Goal: Information Seeking & Learning: Find specific fact

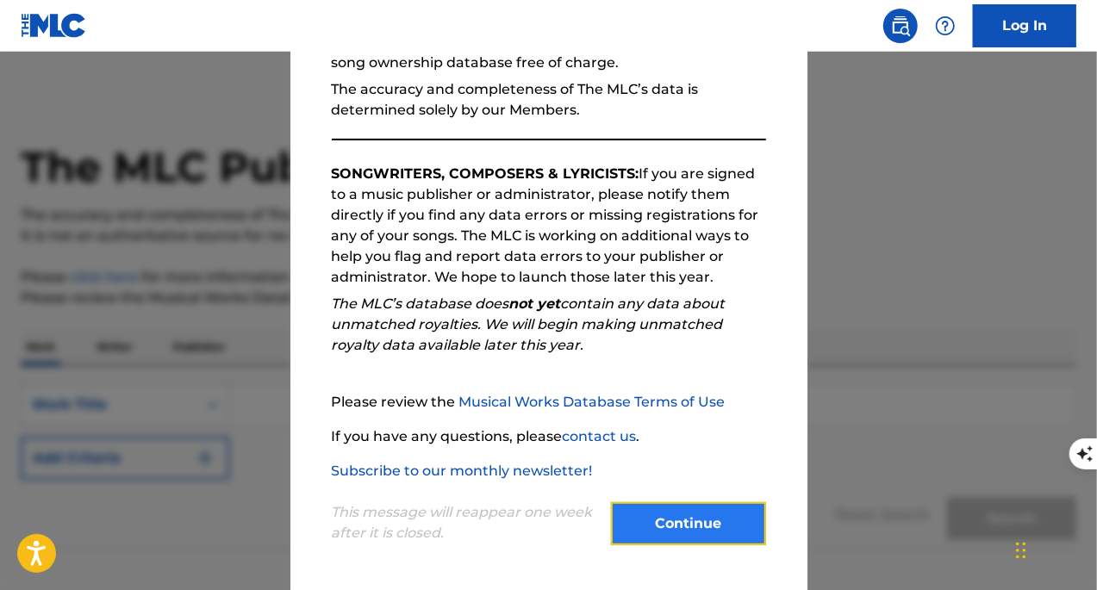
click at [660, 521] on button "Continue" at bounding box center [688, 523] width 155 height 43
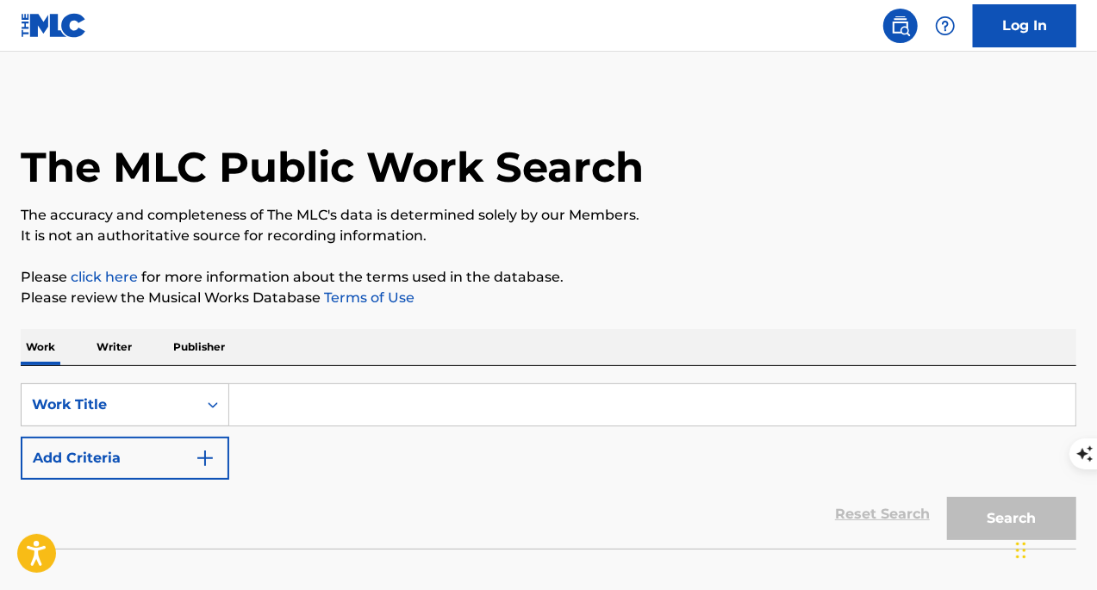
click at [275, 394] on input "Search Form" at bounding box center [652, 404] width 846 height 41
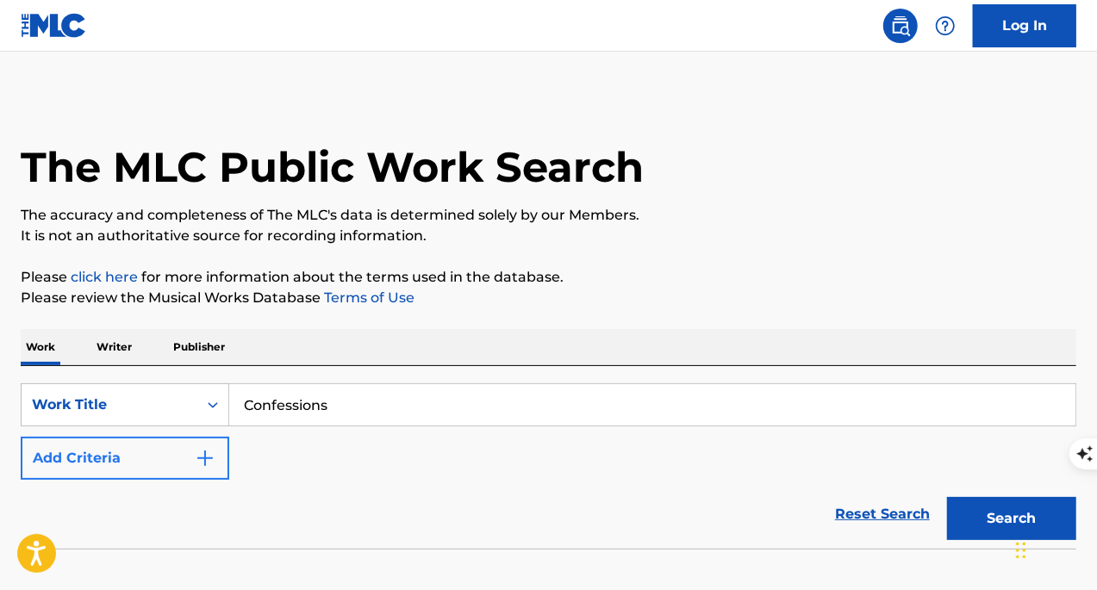
type input "Confessions"
click at [184, 474] on button "Add Criteria" at bounding box center [125, 458] width 209 height 43
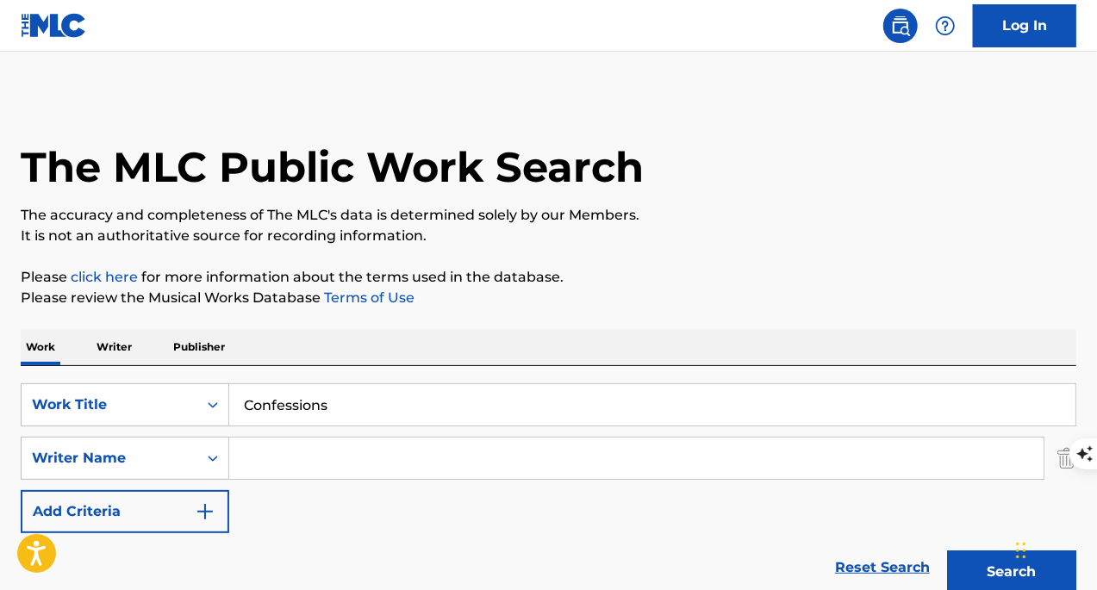
drag, startPoint x: 234, startPoint y: 465, endPoint x: 242, endPoint y: 463, distance: 8.8
click at [238, 465] on input "Search Form" at bounding box center [636, 458] width 814 height 41
type input "[PERSON_NAME]"
click at [947, 551] on button "Search" at bounding box center [1011, 572] width 129 height 43
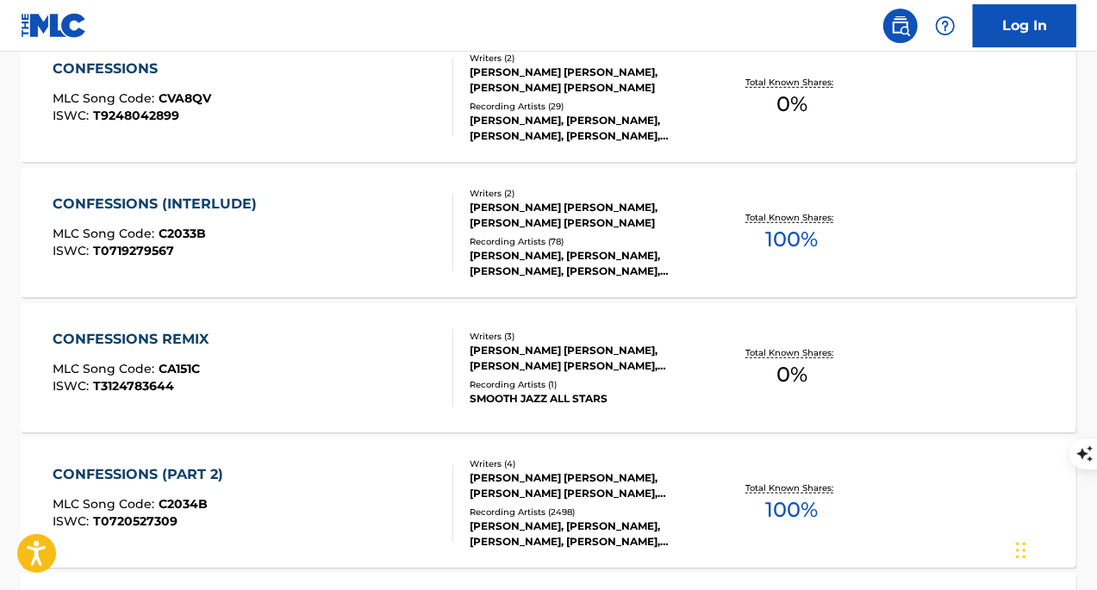
scroll to position [690, 0]
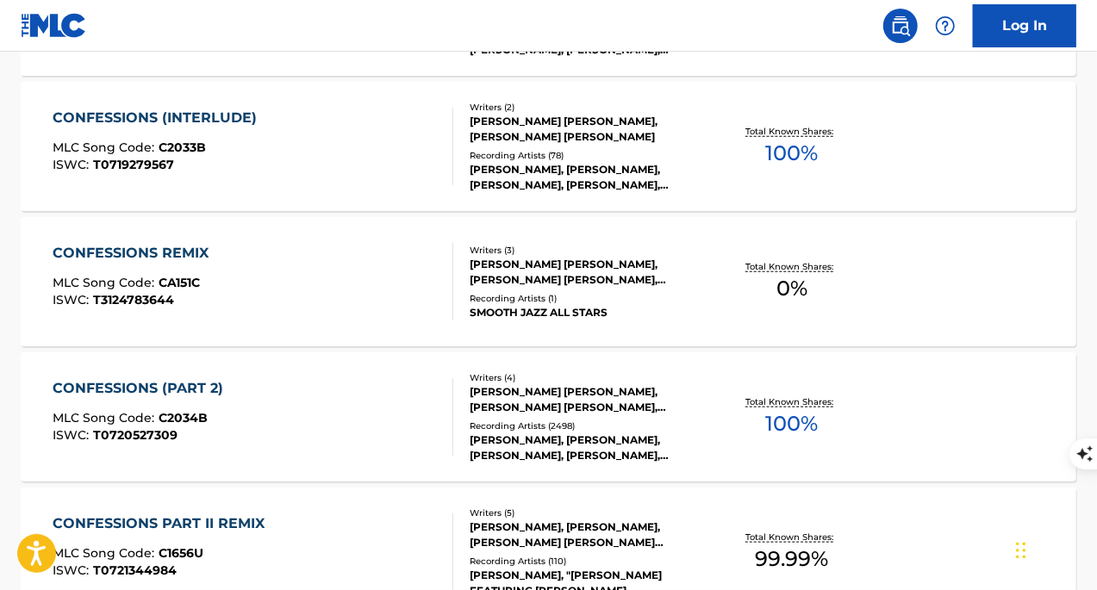
click at [396, 392] on div "CONFESSIONS (PART 2) MLC Song Code : C2034B ISWC : T0720527309" at bounding box center [254, 417] width 402 height 78
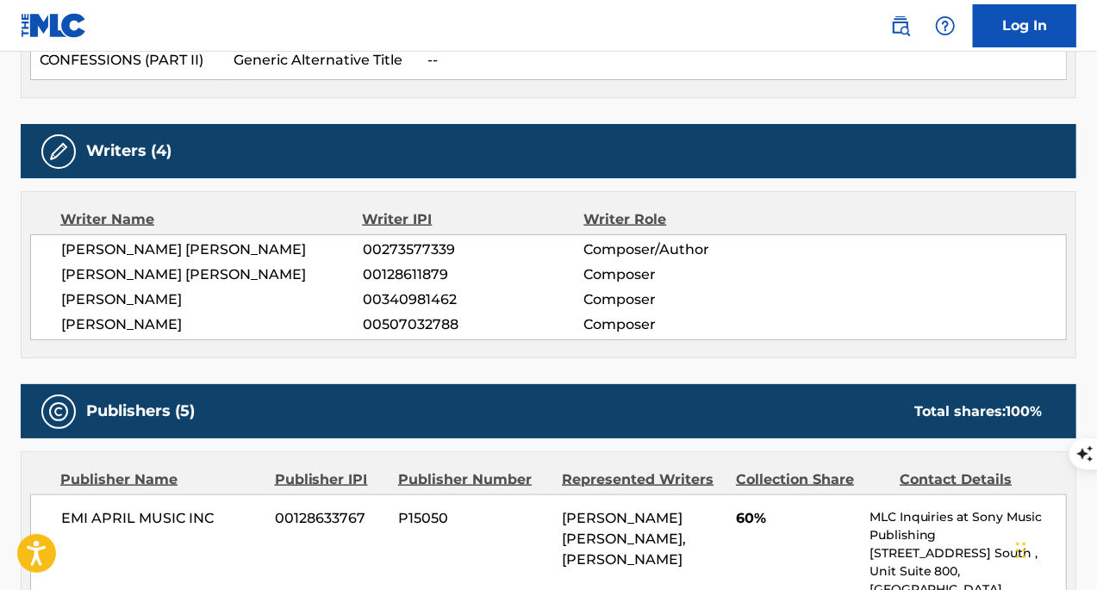
scroll to position [862, 0]
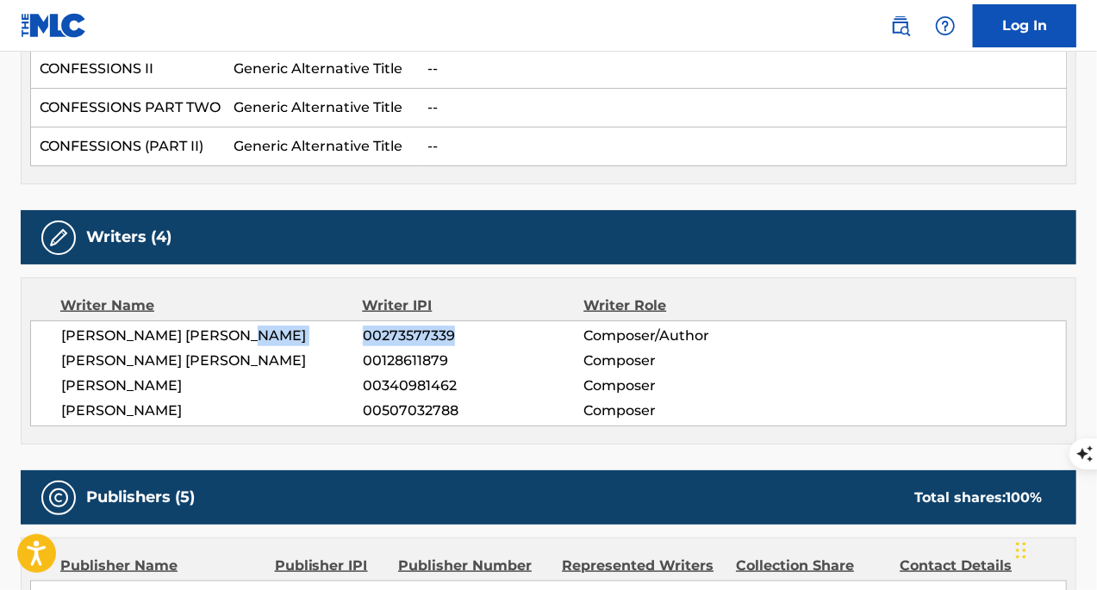
drag, startPoint x: 452, startPoint y: 331, endPoint x: 357, endPoint y: 332, distance: 95.7
click at [357, 332] on div "[PERSON_NAME] [PERSON_NAME] 00273577339 Composer/Author" at bounding box center [563, 336] width 1005 height 21
copy div "00273577339"
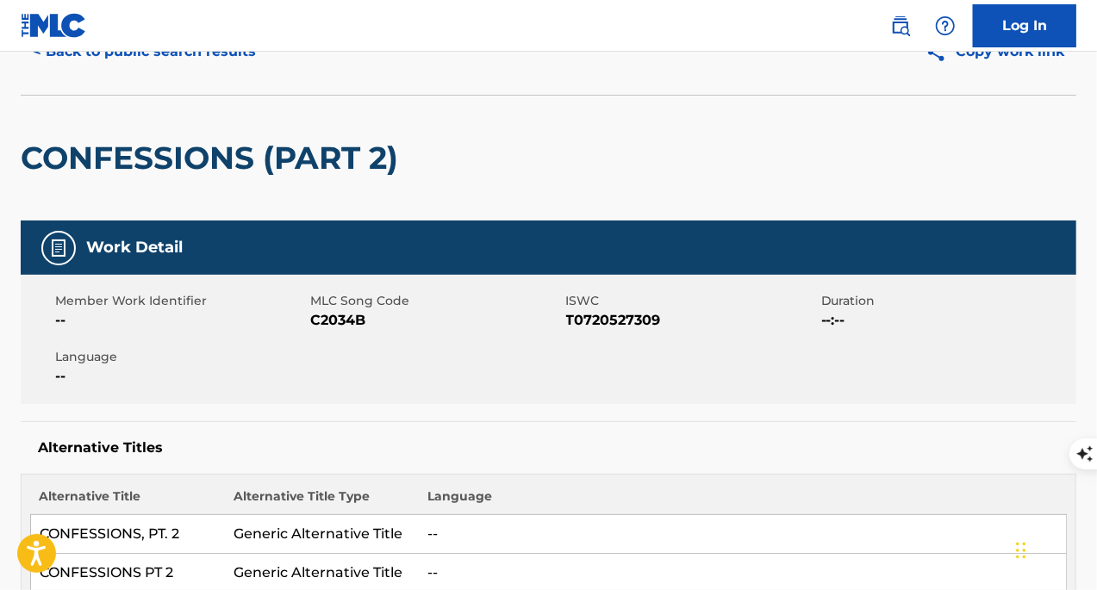
scroll to position [0, 0]
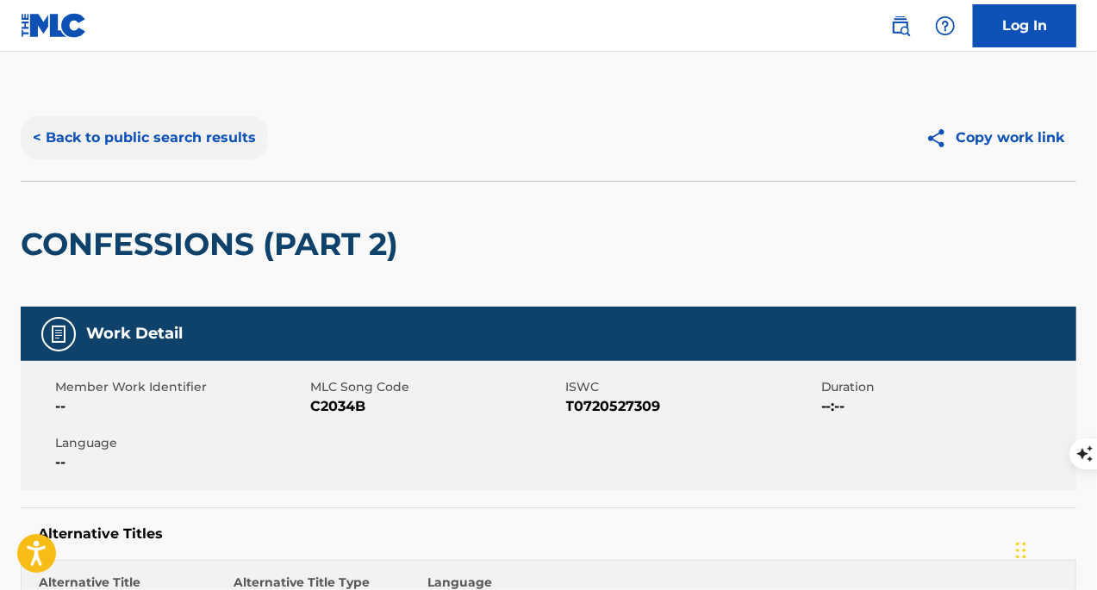
click at [176, 144] on button "< Back to public search results" at bounding box center [144, 137] width 247 height 43
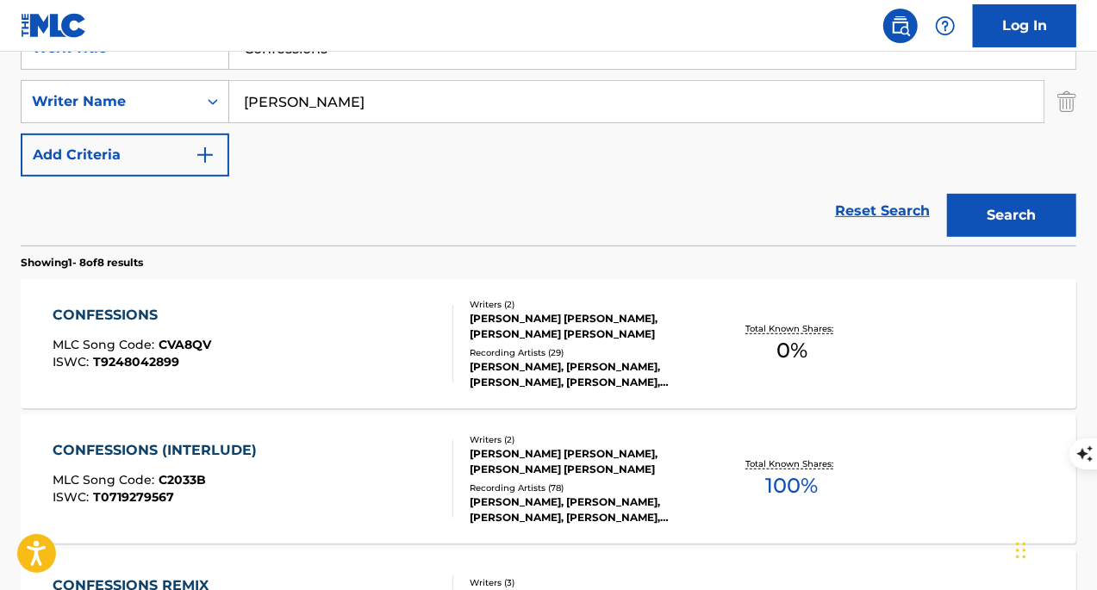
scroll to position [12, 0]
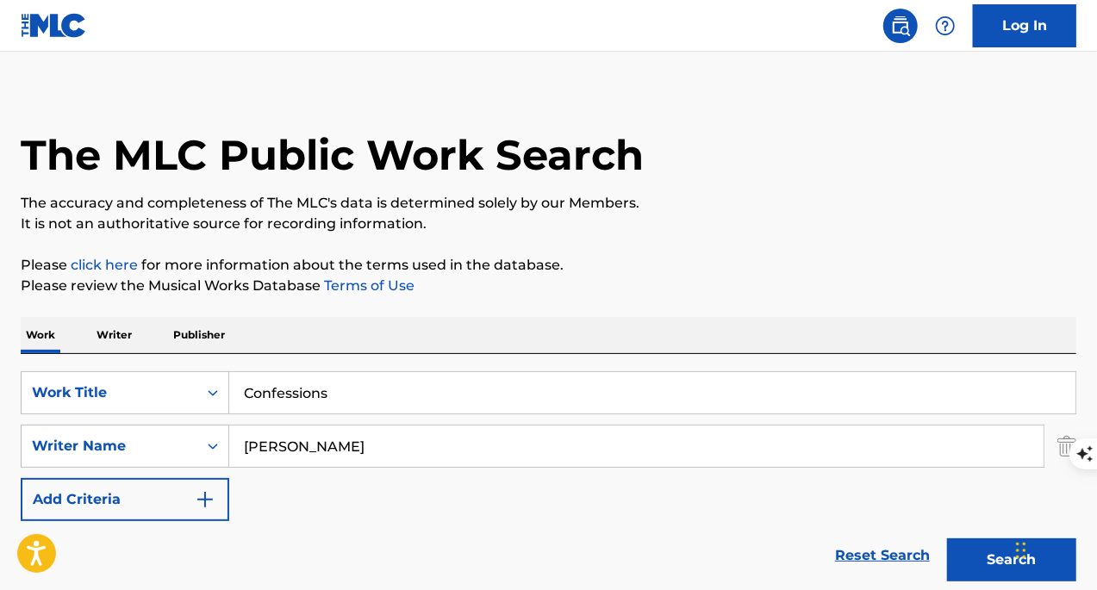
click at [198, 337] on p "Publisher" at bounding box center [199, 335] width 62 height 36
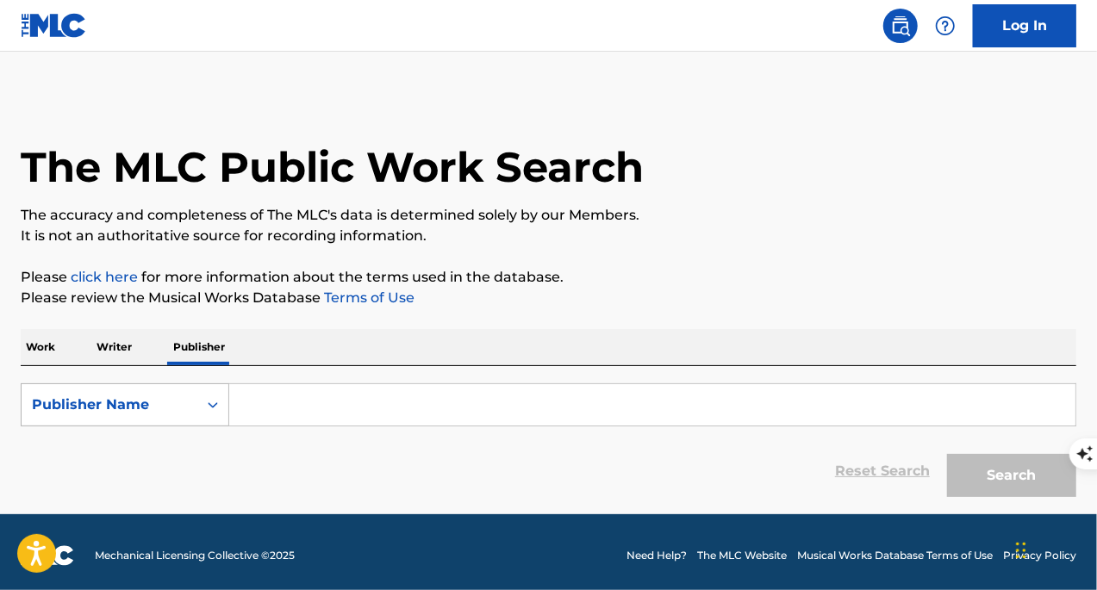
click at [197, 407] on div "Publisher Name" at bounding box center [110, 405] width 176 height 33
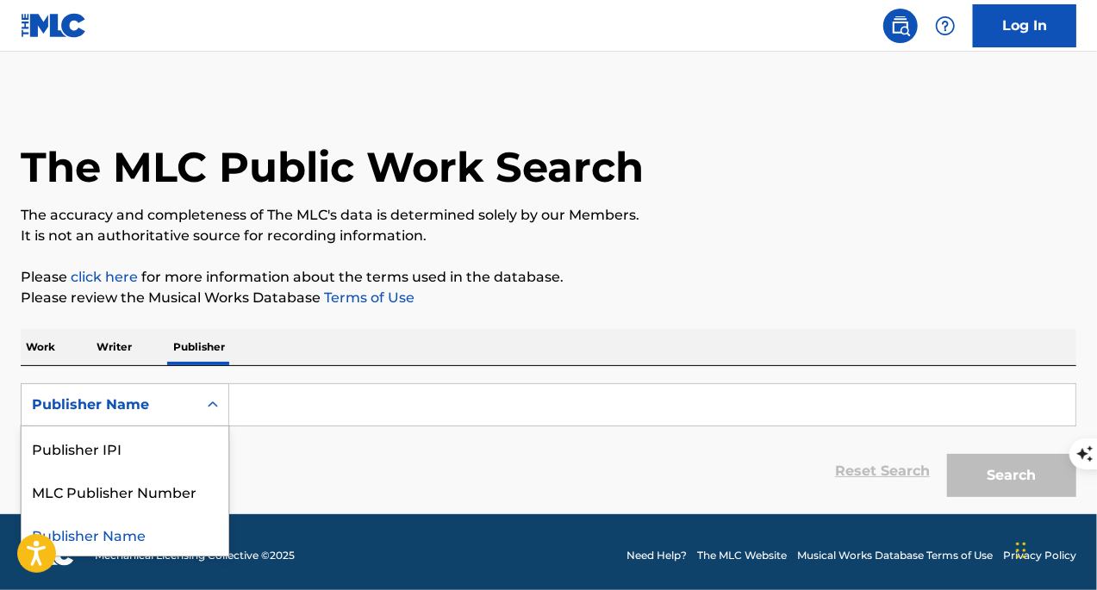
click at [120, 349] on p "Writer" at bounding box center [114, 347] width 46 height 36
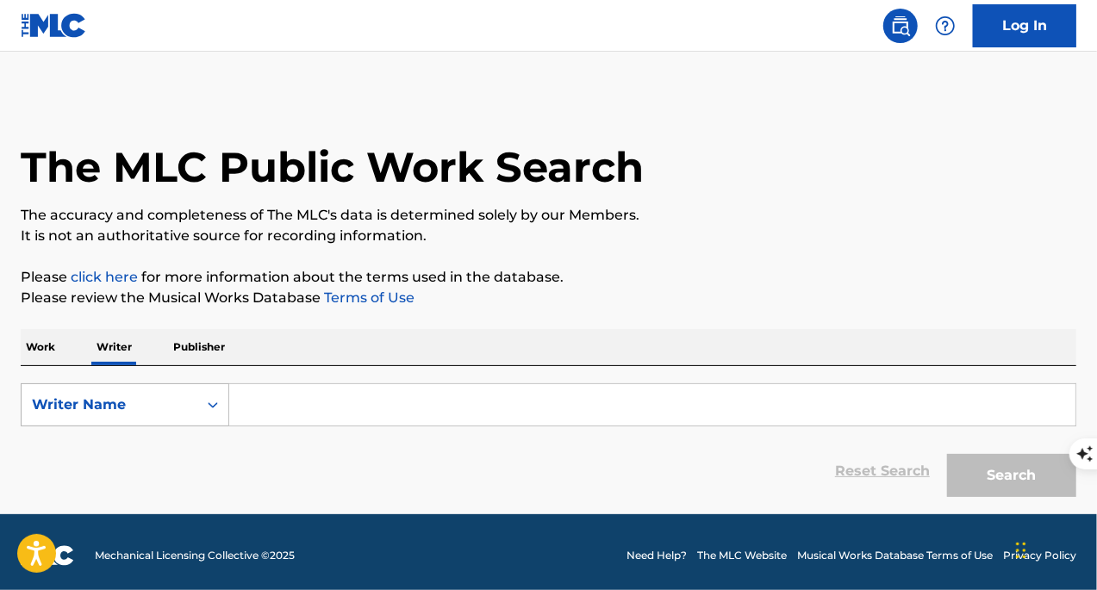
click at [134, 395] on div "Writer Name" at bounding box center [109, 405] width 155 height 21
drag, startPoint x: 137, startPoint y: 451, endPoint x: 223, endPoint y: 430, distance: 88.6
click at [136, 451] on div "Writer IPI" at bounding box center [125, 448] width 207 height 43
click at [259, 409] on input "Search Form" at bounding box center [652, 404] width 846 height 41
paste input "00273577339"
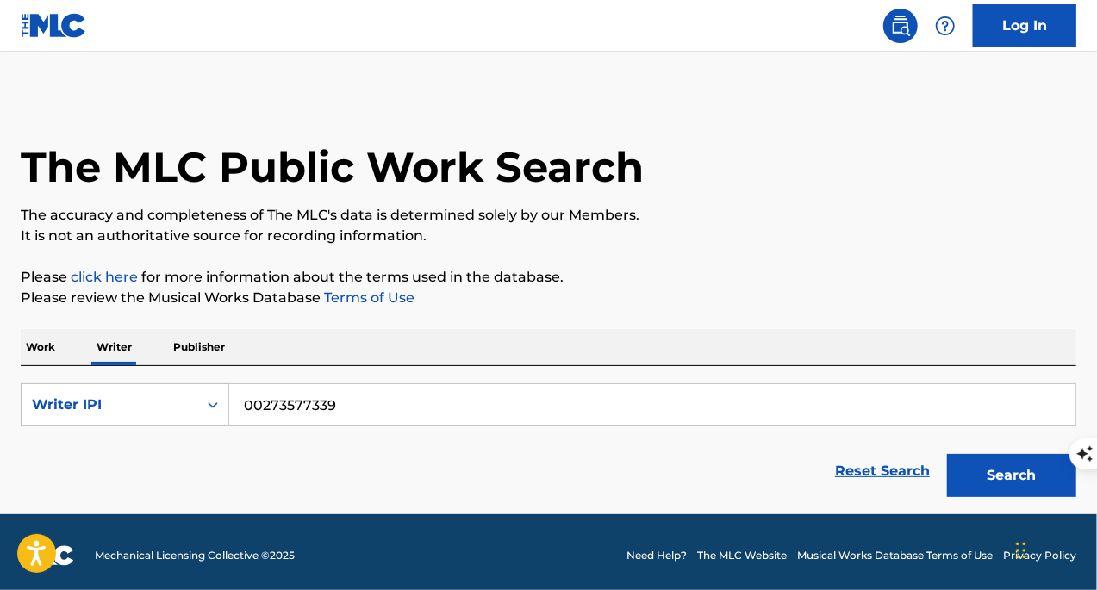
type input "00273577339"
click at [947, 454] on button "Search" at bounding box center [1011, 475] width 129 height 43
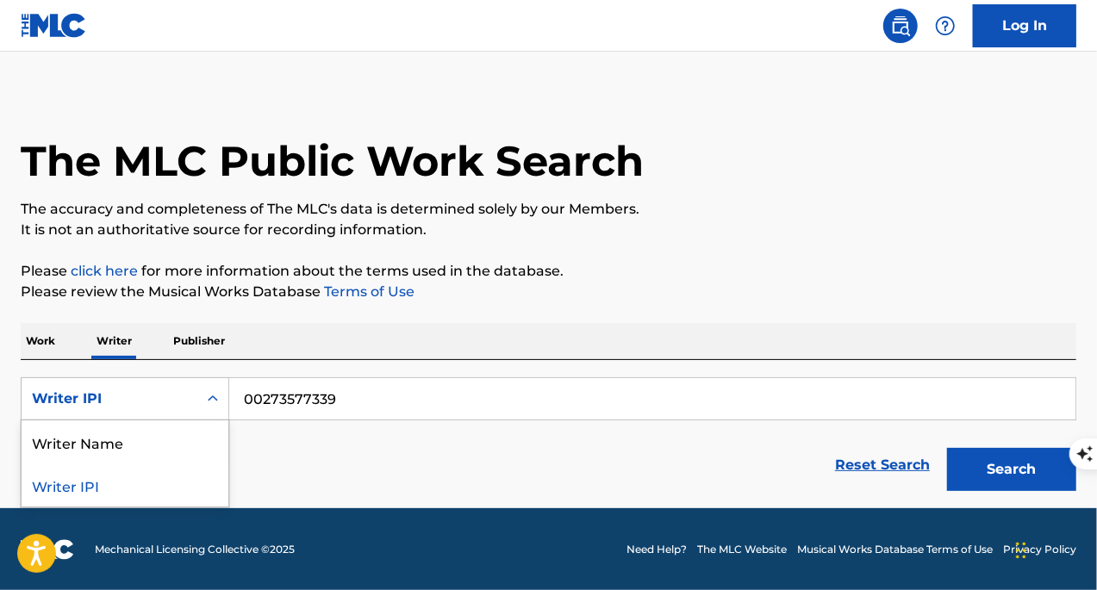
click at [194, 403] on div "Writer IPI" at bounding box center [110, 399] width 176 height 33
click at [138, 440] on div "Writer Name" at bounding box center [125, 442] width 207 height 43
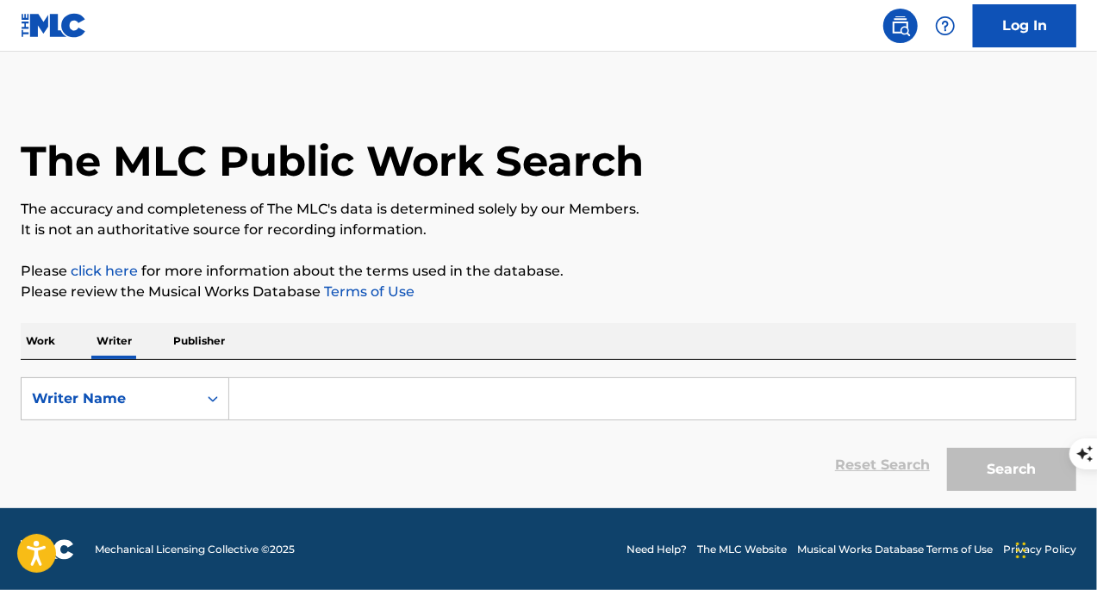
click at [319, 395] on input "Search Form" at bounding box center [652, 398] width 846 height 41
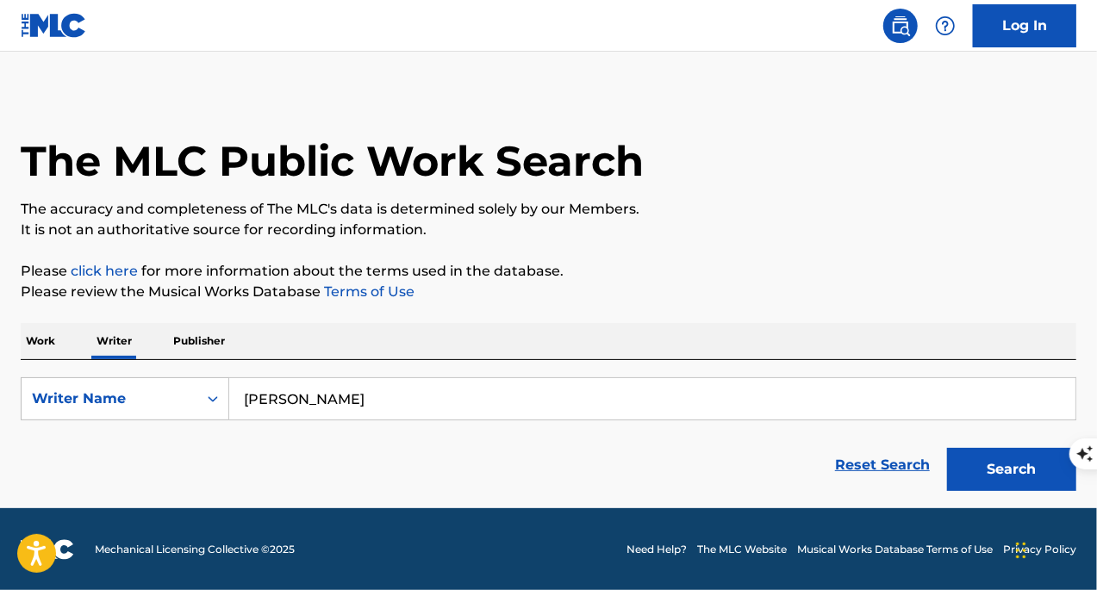
type input "[PERSON_NAME]"
click at [947, 448] on button "Search" at bounding box center [1011, 469] width 129 height 43
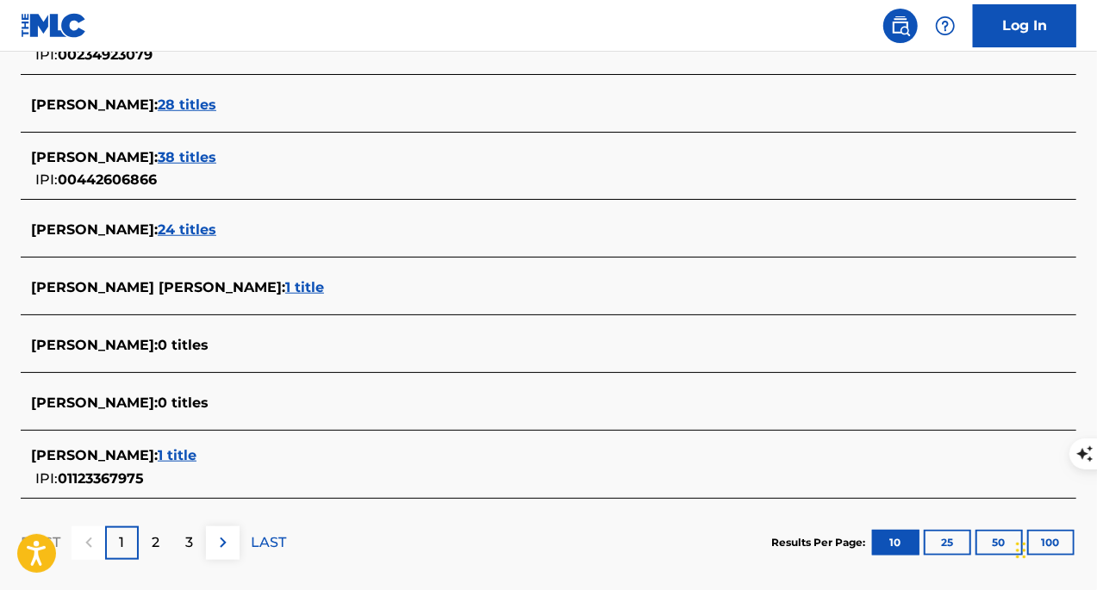
scroll to position [748, 0]
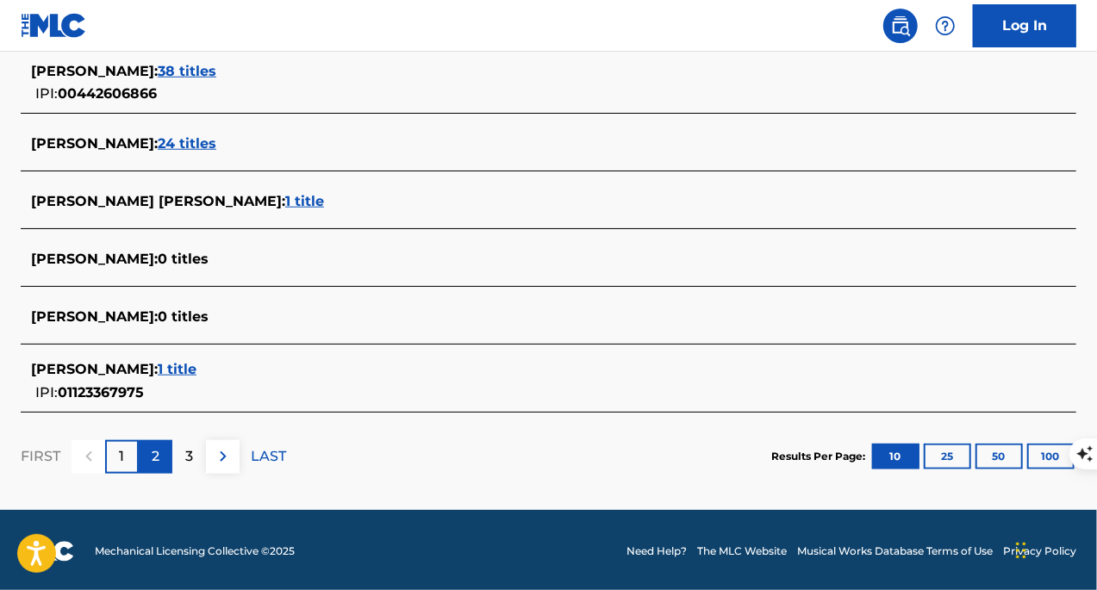
click at [164, 452] on div "2" at bounding box center [156, 457] width 34 height 34
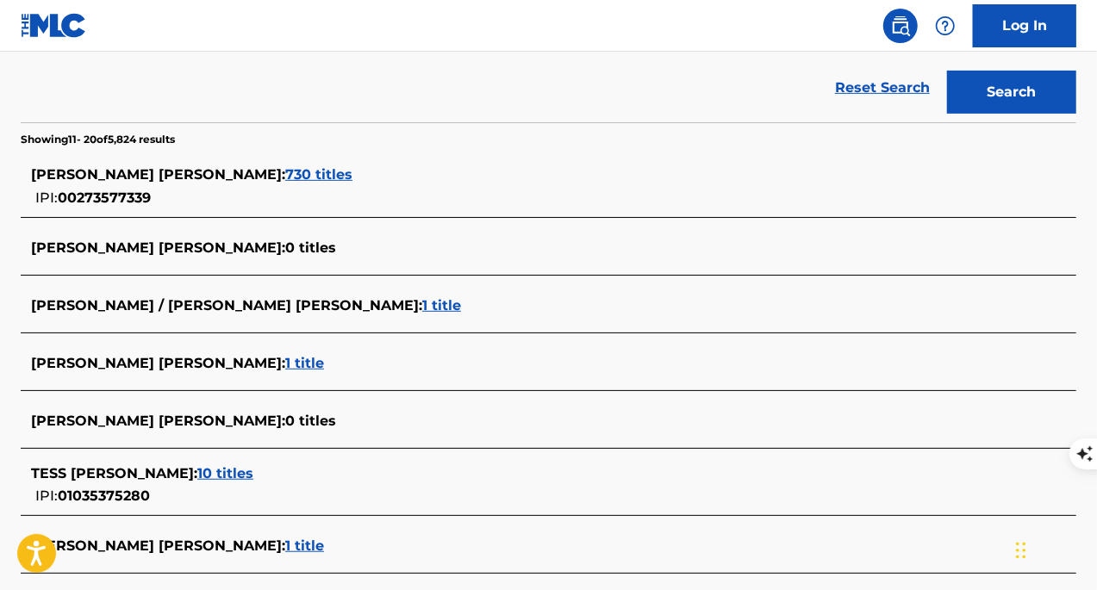
scroll to position [297, 0]
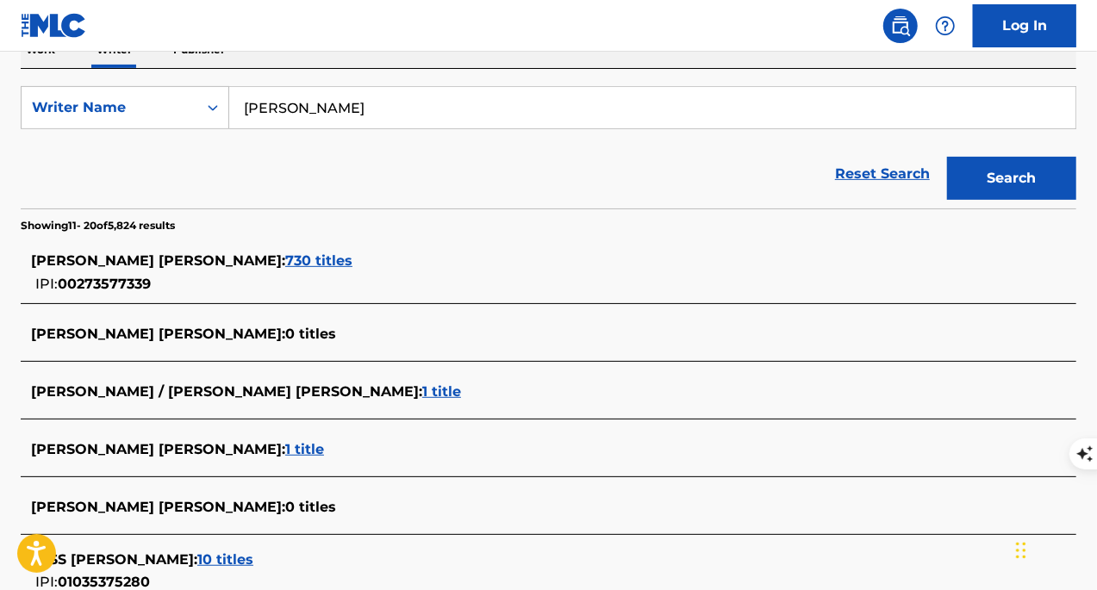
click at [285, 258] on span "730 titles" at bounding box center [318, 261] width 67 height 16
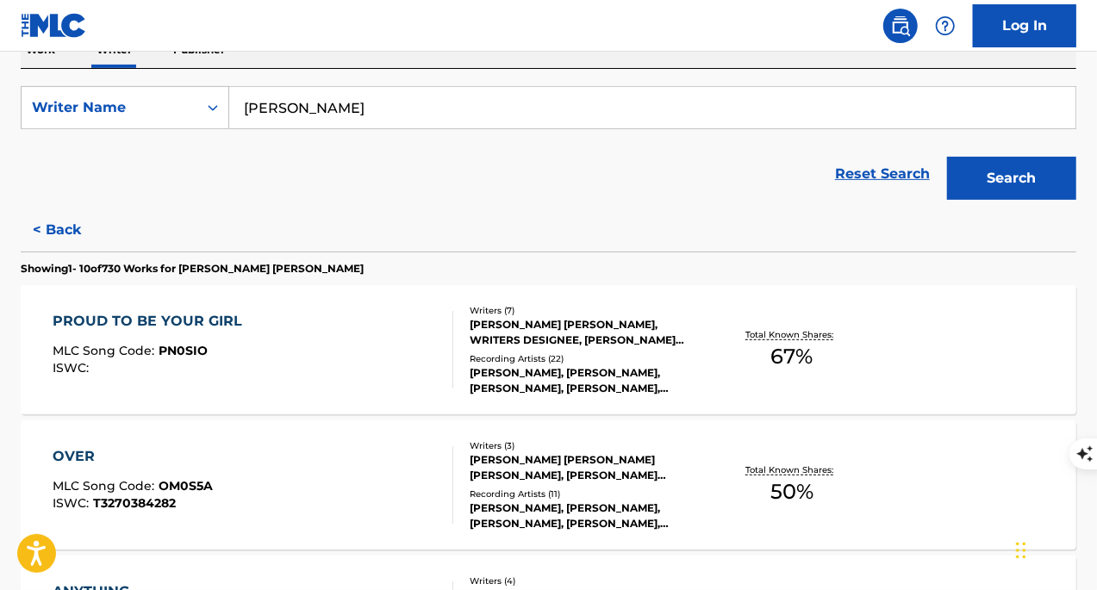
click at [391, 342] on div "PROUD TO BE YOUR GIRL MLC Song Code : PN0SIO ISWC :" at bounding box center [254, 350] width 402 height 78
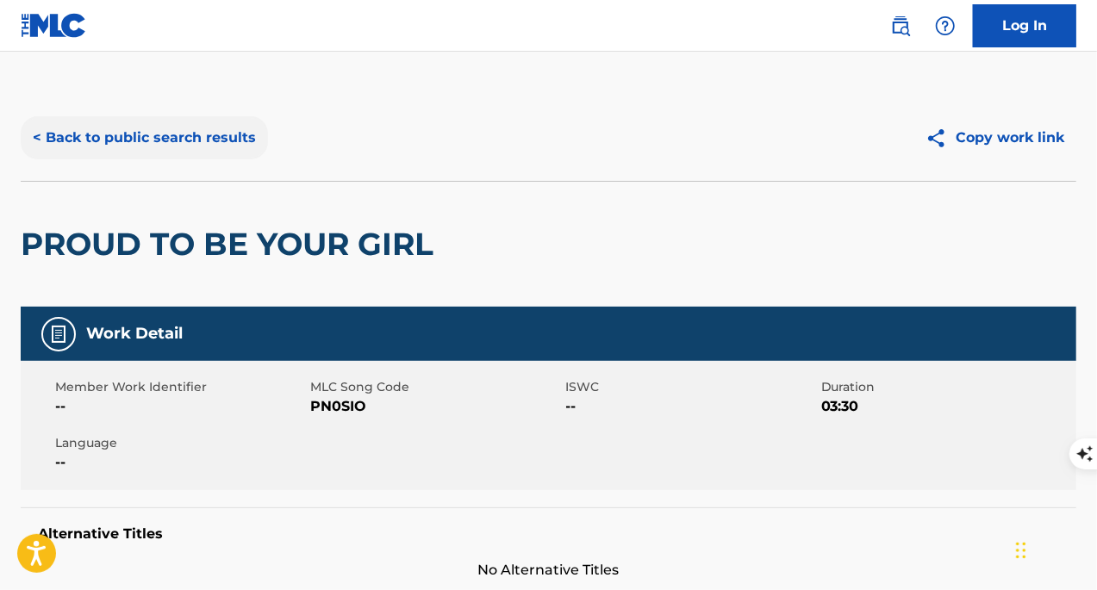
click at [198, 146] on button "< Back to public search results" at bounding box center [144, 137] width 247 height 43
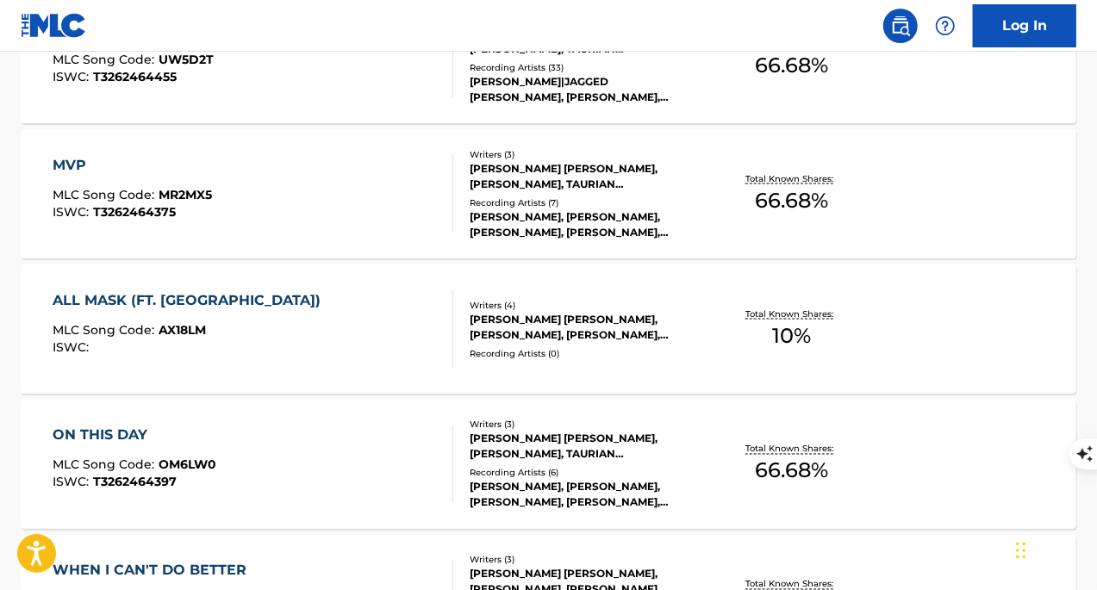
scroll to position [1438, 0]
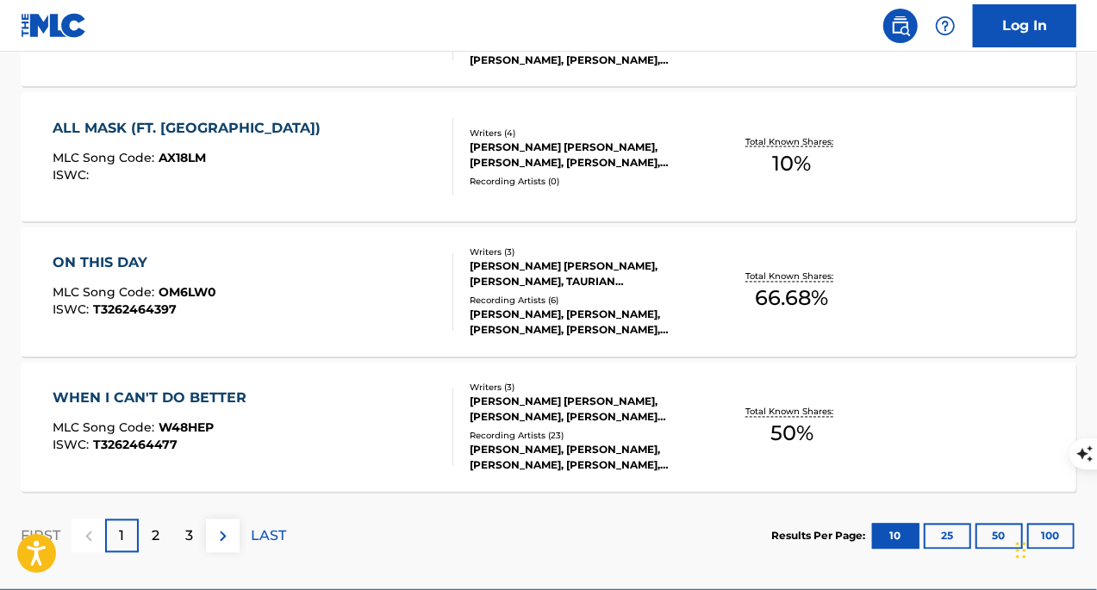
click at [369, 425] on div "WHEN I CAN'T DO BETTER MLC Song Code : W48HEP ISWC : T3262464477" at bounding box center [254, 428] width 402 height 78
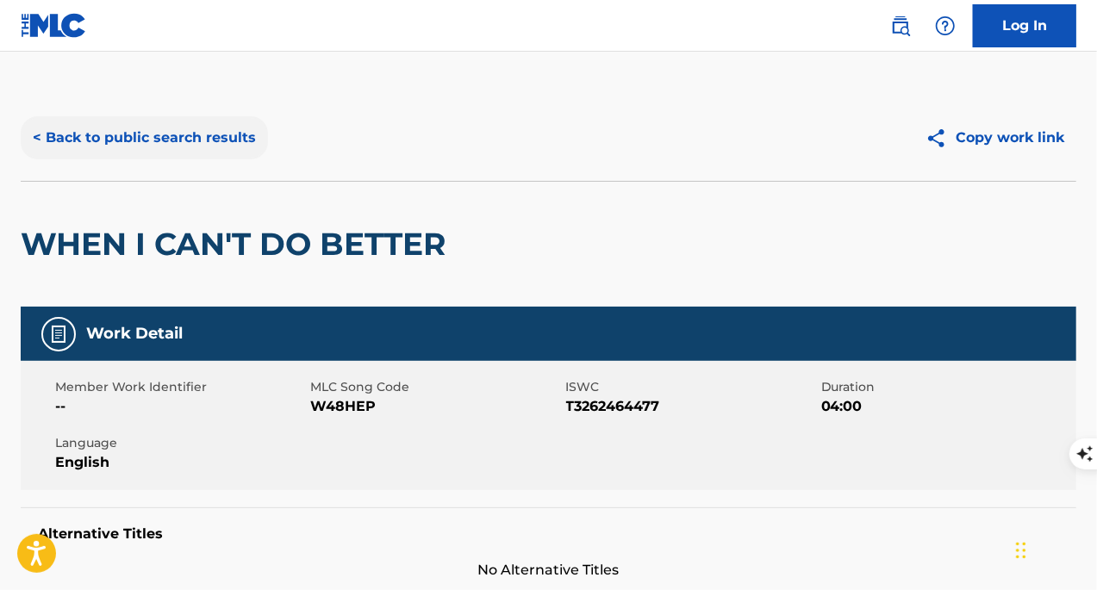
click at [114, 127] on button "< Back to public search results" at bounding box center [144, 137] width 247 height 43
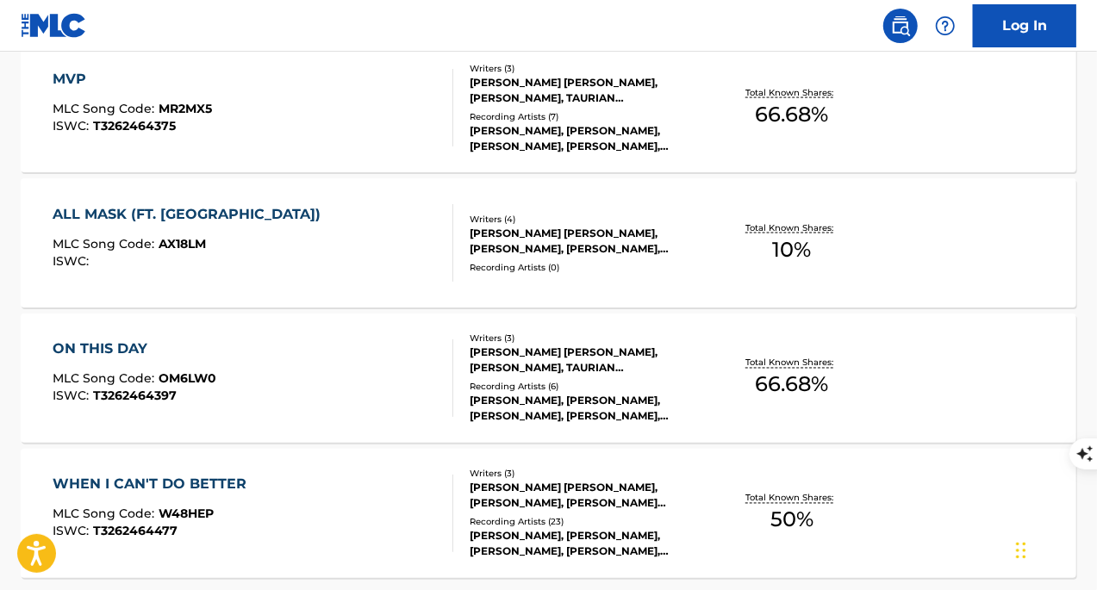
scroll to position [1438, 0]
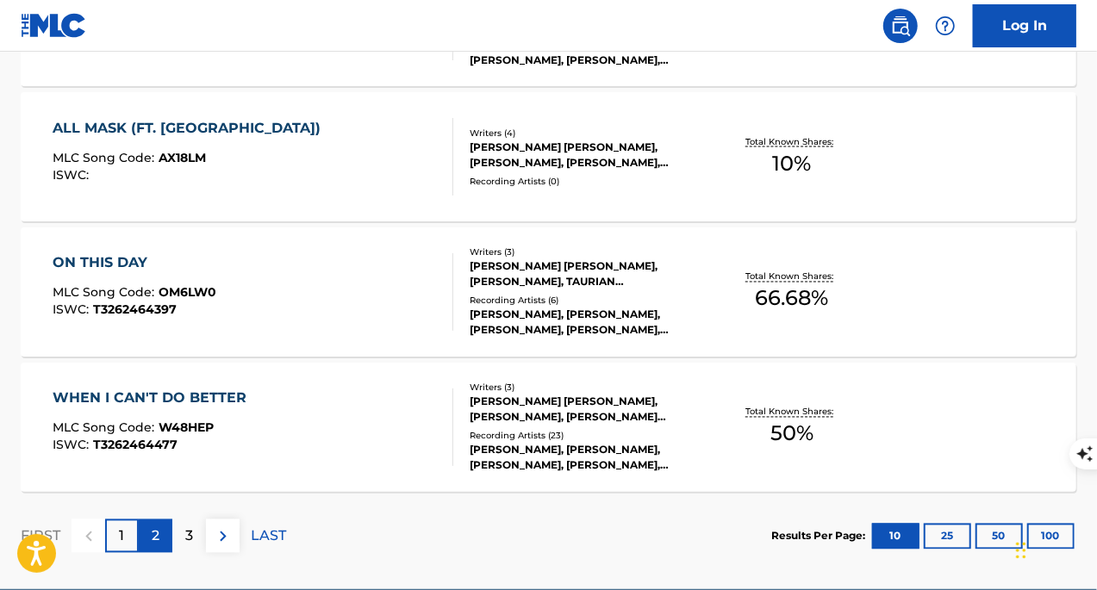
click at [157, 538] on p "2" at bounding box center [156, 537] width 8 height 21
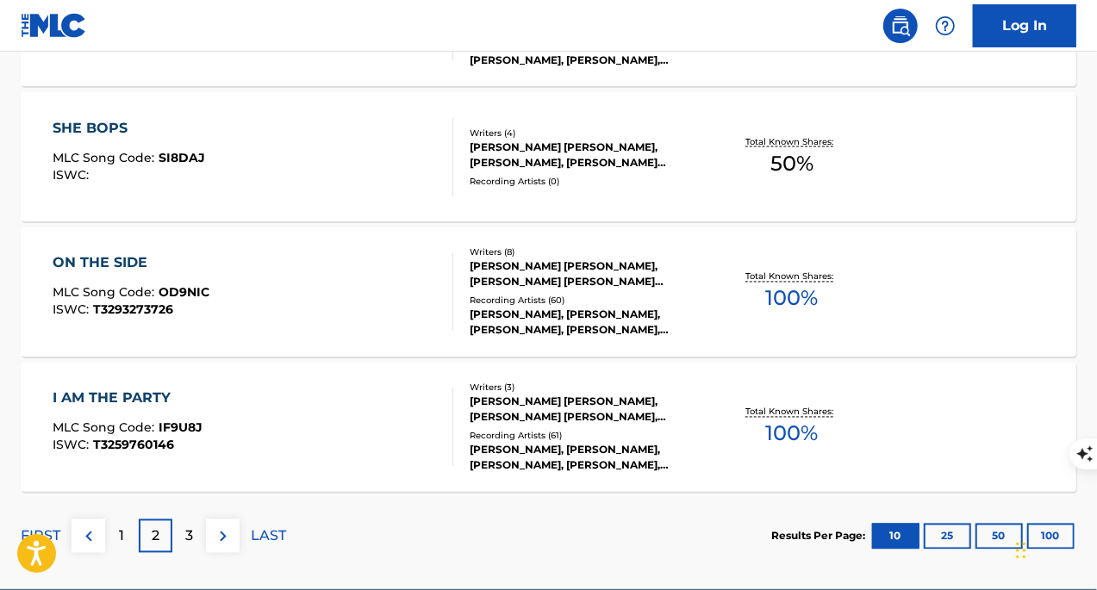
click at [312, 421] on div "I AM THE PARTY MLC Song Code : IF9U8J ISWC : T3259760146" at bounding box center [254, 428] width 402 height 78
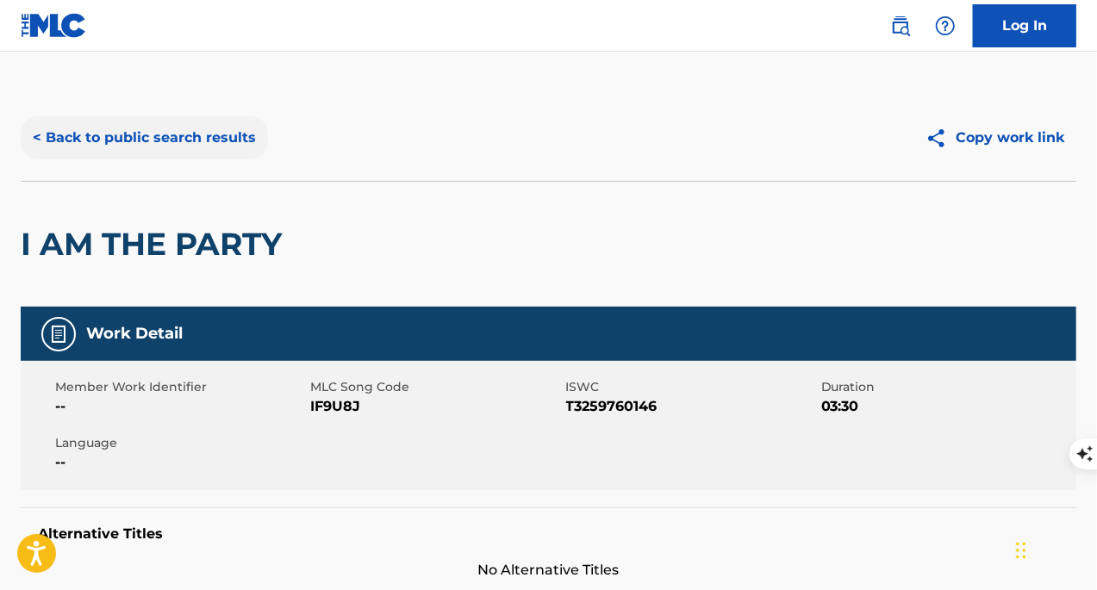
click at [112, 138] on button "< Back to public search results" at bounding box center [144, 137] width 247 height 43
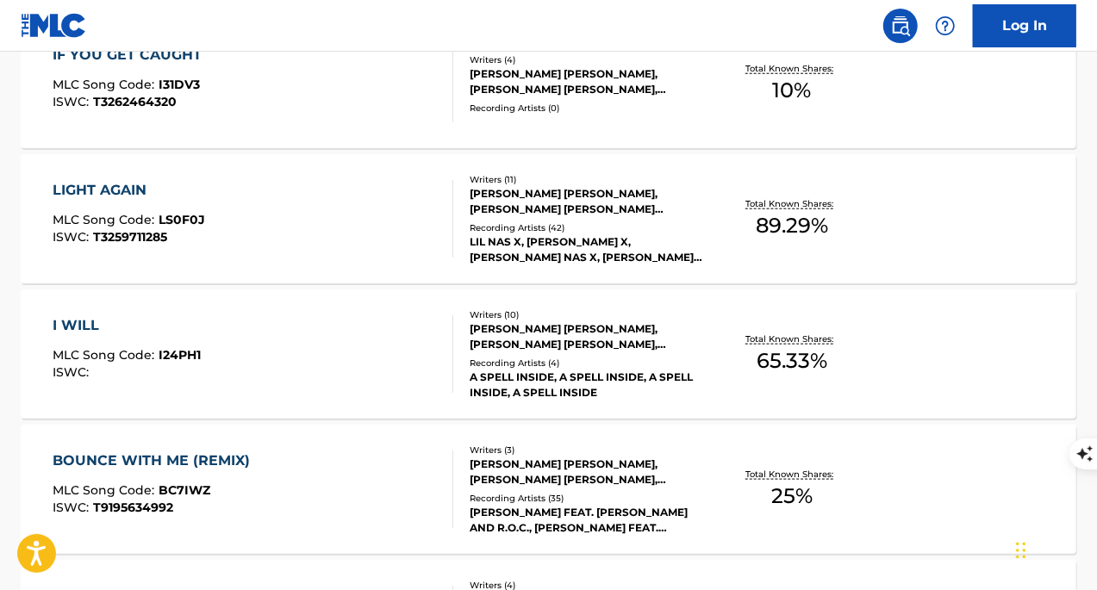
scroll to position [920, 0]
